Goal: Information Seeking & Learning: Understand process/instructions

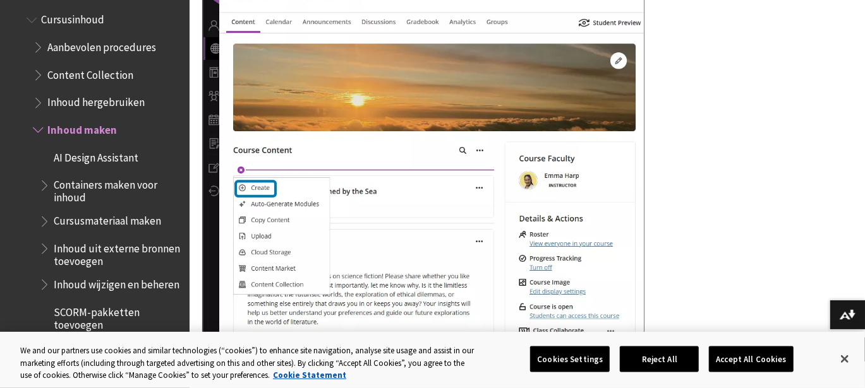
scroll to position [1592, 0]
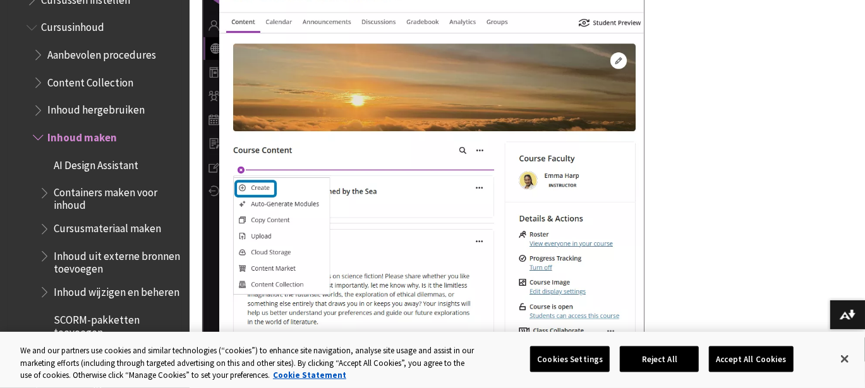
click at [130, 197] on span "Containers maken voor inhoud" at bounding box center [117, 198] width 127 height 30
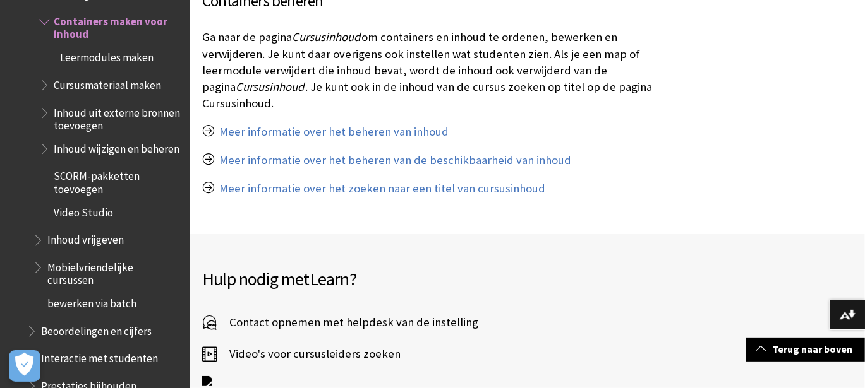
scroll to position [1180, 0]
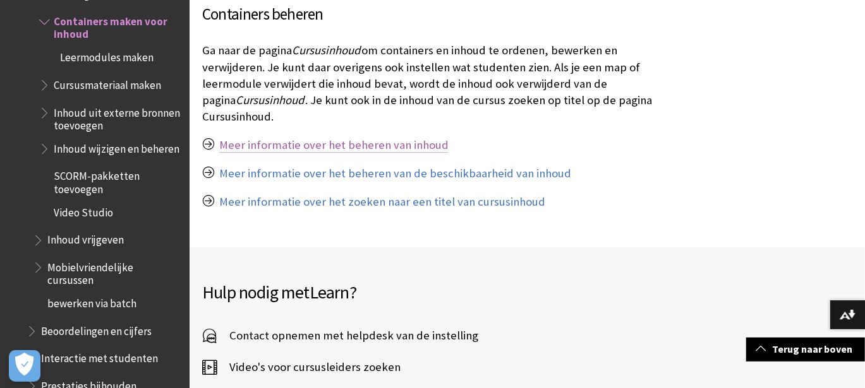
click at [414, 146] on link "Meer informatie over het beheren van inhoud" at bounding box center [333, 145] width 229 height 15
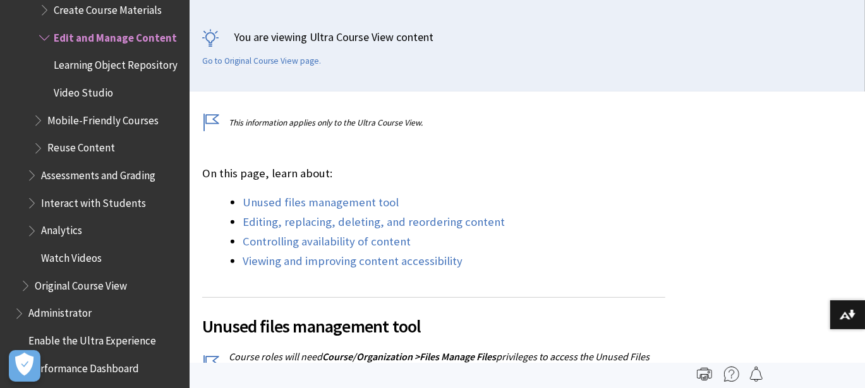
scroll to position [273, 0]
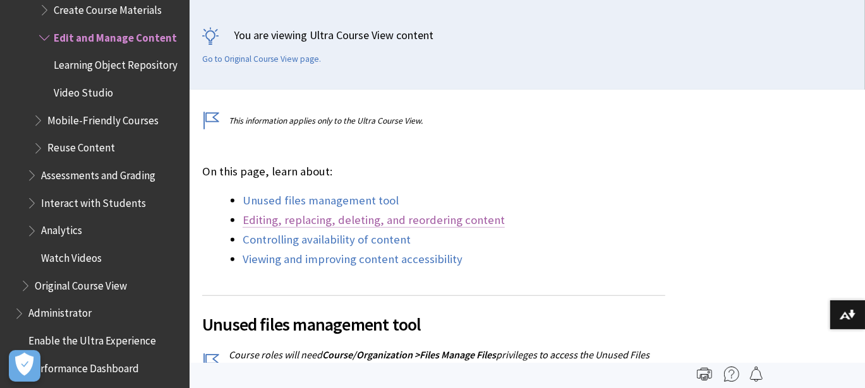
click at [451, 219] on link "Editing, replacing, deleting, and reordering content" at bounding box center [374, 220] width 262 height 15
